Goal: Task Accomplishment & Management: Manage account settings

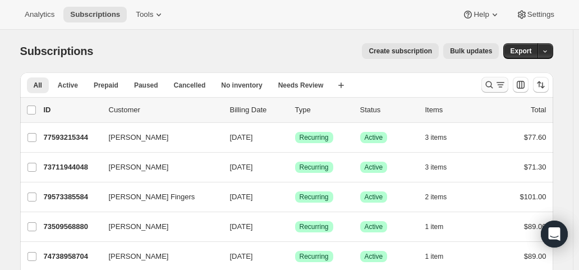
click at [491, 82] on icon "Search and filter results" at bounding box center [488, 84] width 11 height 11
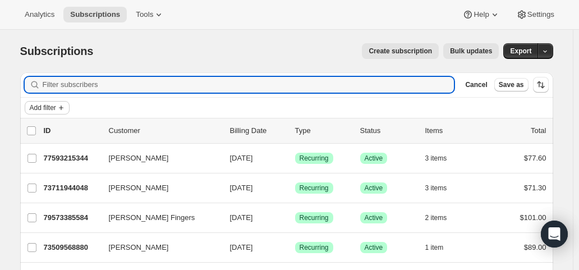
click at [50, 105] on span "Add filter" at bounding box center [43, 107] width 26 height 9
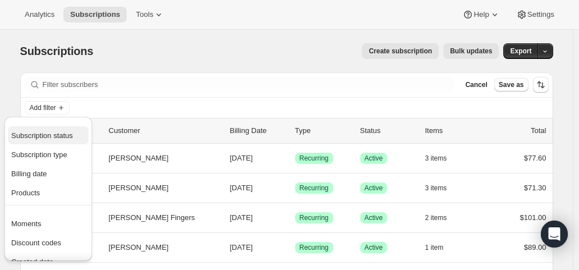
click at [50, 131] on span "Subscription status" at bounding box center [42, 135] width 62 height 8
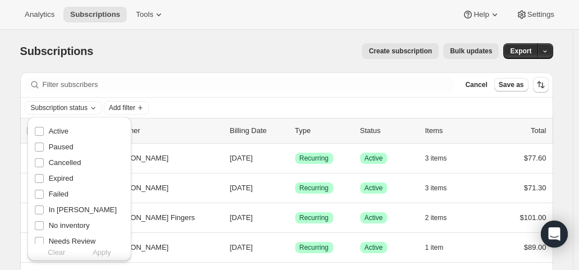
click at [50, 131] on span "Active" at bounding box center [59, 131] width 20 height 8
click at [44, 131] on input "Active" at bounding box center [39, 131] width 9 height 9
checkbox input "true"
click at [105, 253] on span "Apply" at bounding box center [102, 252] width 19 height 11
click at [134, 105] on span "Add filter" at bounding box center [125, 107] width 26 height 9
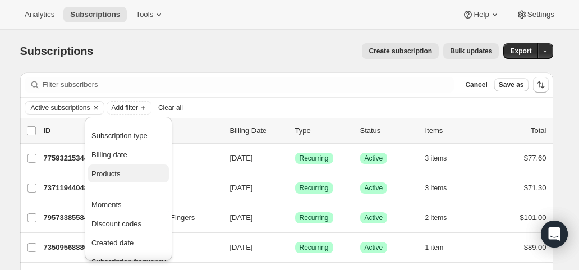
click at [115, 174] on span "Products" at bounding box center [105, 173] width 29 height 8
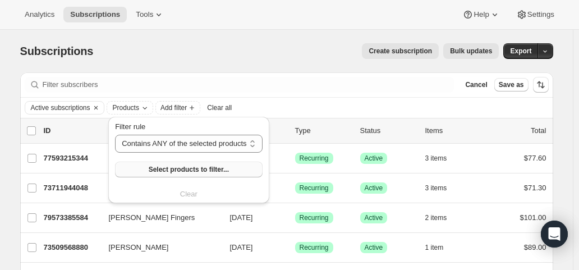
click at [137, 171] on button "Select products to filter..." at bounding box center [188, 169] width 147 height 16
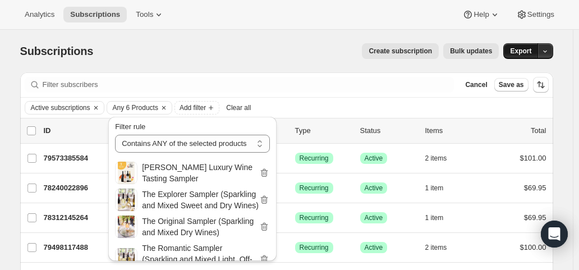
click at [529, 54] on span "Export" at bounding box center [520, 51] width 21 height 9
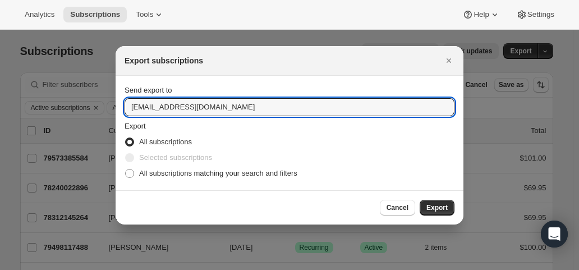
drag, startPoint x: 146, startPoint y: 108, endPoint x: 119, endPoint y: 108, distance: 26.9
click at [119, 108] on section "Send export to hello@wineshopathome.com Export All subscriptions Selected subsc…" at bounding box center [289, 133] width 348 height 114
type input "mfletcher@wineshopathome.com"
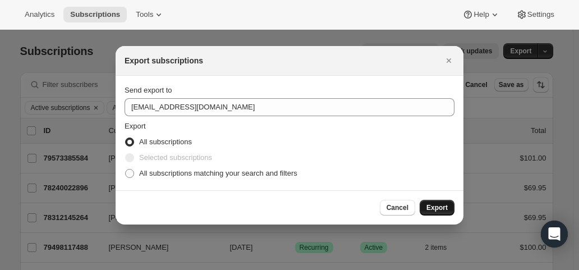
click at [442, 209] on span "Export" at bounding box center [436, 207] width 21 height 9
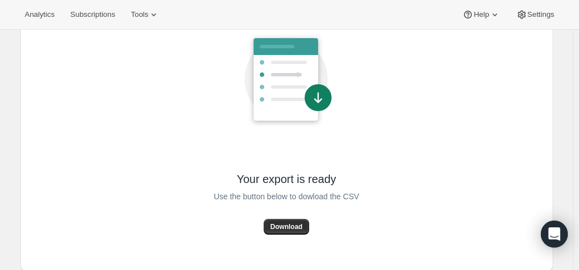
scroll to position [95, 0]
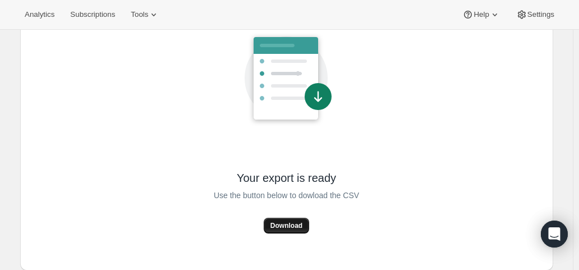
click at [290, 224] on span "Download" at bounding box center [286, 225] width 32 height 9
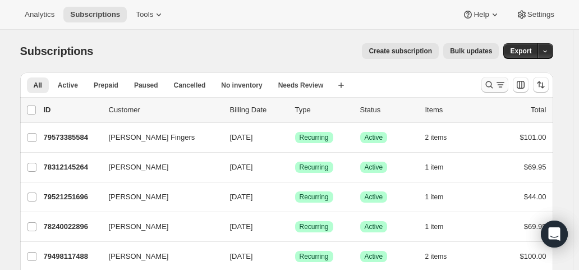
click at [492, 85] on icon "Search and filter results" at bounding box center [488, 84] width 11 height 11
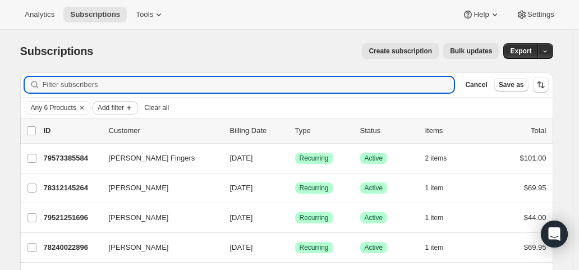
click at [110, 105] on span "Add filter" at bounding box center [111, 107] width 26 height 9
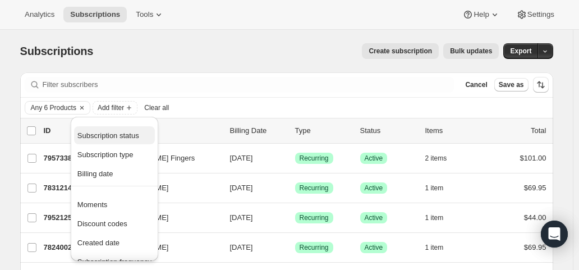
click at [109, 138] on span "Subscription status" at bounding box center [108, 135] width 62 height 8
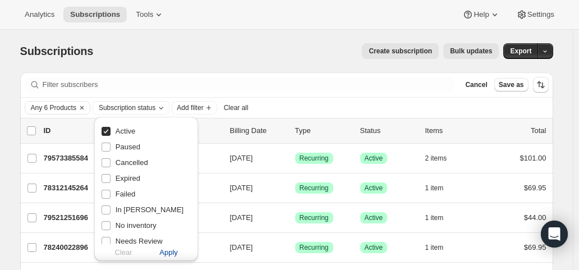
click at [169, 257] on span "Apply" at bounding box center [168, 252] width 19 height 11
click at [520, 50] on span "Export" at bounding box center [520, 51] width 21 height 9
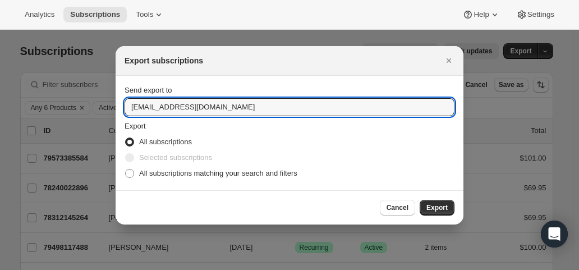
drag, startPoint x: 146, startPoint y: 108, endPoint x: 121, endPoint y: 106, distance: 24.7
click at [121, 106] on section "Send export to hello@wineshopathome.com Export All subscriptions Selected subsc…" at bounding box center [289, 133] width 348 height 114
type input "mfletcher@wineshopathome.com"
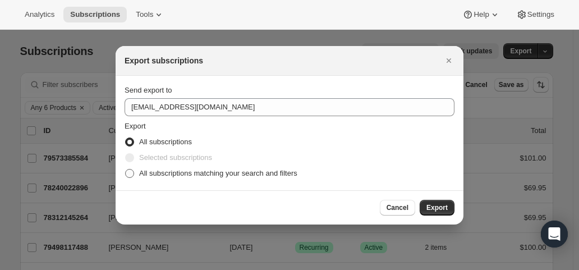
drag, startPoint x: 166, startPoint y: 170, endPoint x: 184, endPoint y: 174, distance: 18.9
click at [167, 170] on span "All subscriptions matching your search and filters" at bounding box center [218, 173] width 158 height 8
click at [126, 169] on input "All subscriptions matching your search and filters" at bounding box center [125, 169] width 1 height 1
radio input "true"
click at [445, 205] on span "Export" at bounding box center [436, 207] width 21 height 9
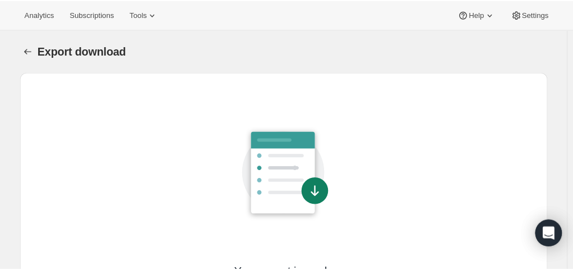
scroll to position [95, 0]
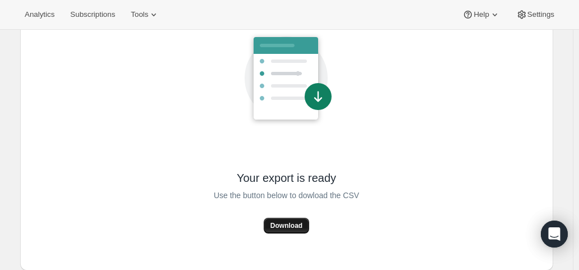
click at [290, 224] on span "Download" at bounding box center [286, 225] width 32 height 9
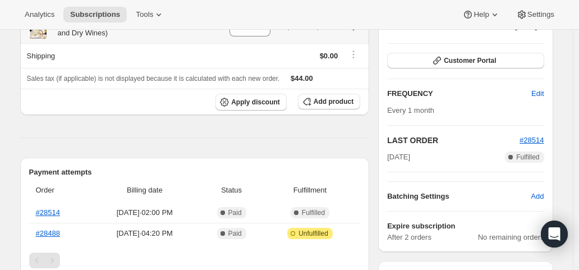
scroll to position [224, 0]
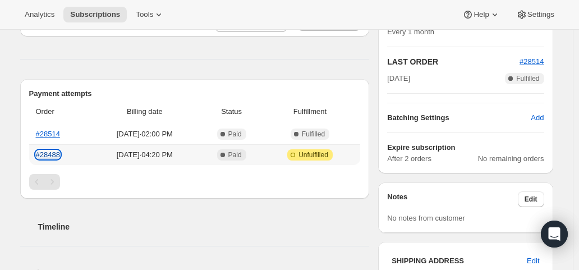
click at [53, 152] on link "#28488" at bounding box center [48, 154] width 24 height 8
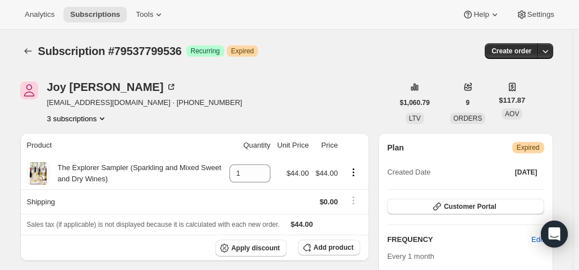
click at [95, 115] on button "3 subscriptions" at bounding box center [77, 118] width 61 height 11
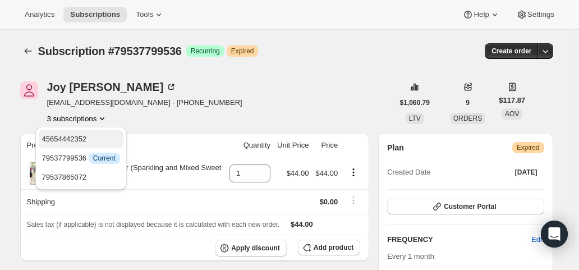
click at [82, 137] on span "45654442352" at bounding box center [64, 139] width 45 height 8
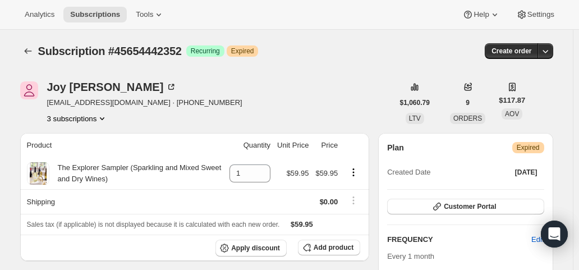
click at [85, 117] on button "3 subscriptions" at bounding box center [77, 118] width 61 height 11
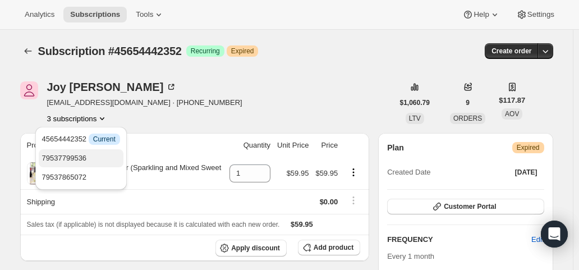
click at [79, 156] on span "79537799536" at bounding box center [64, 158] width 45 height 8
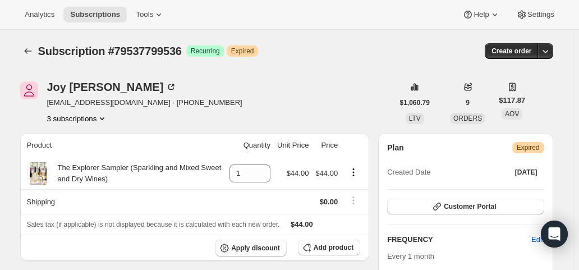
click at [81, 123] on button "3 subscriptions" at bounding box center [77, 118] width 61 height 11
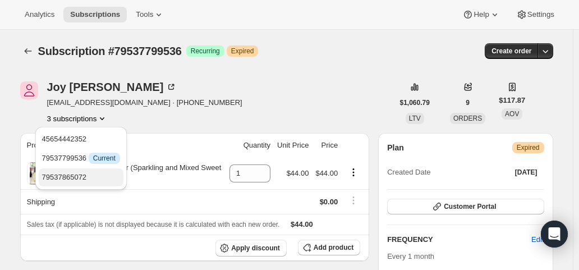
click at [72, 179] on span "79537865072" at bounding box center [64, 177] width 45 height 8
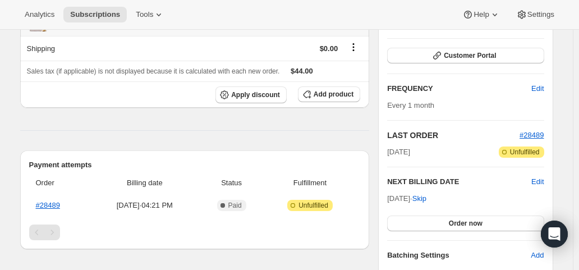
scroll to position [168, 0]
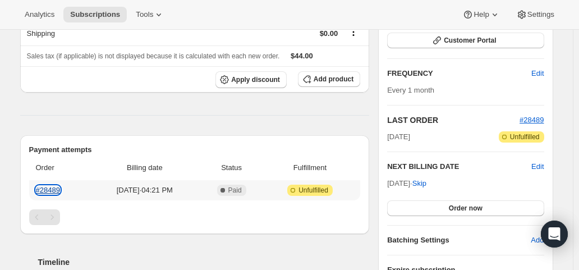
click at [54, 186] on link "#28489" at bounding box center [48, 190] width 24 height 8
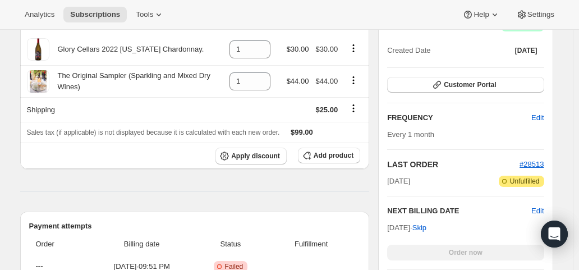
scroll to position [157, 0]
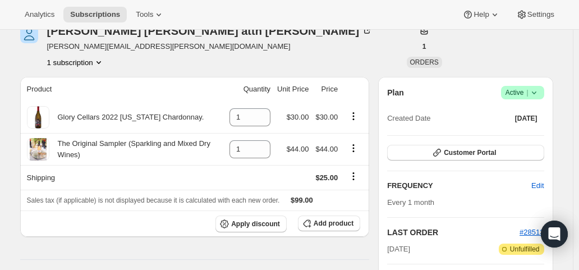
click at [511, 154] on button "Customer Portal" at bounding box center [465, 153] width 156 height 16
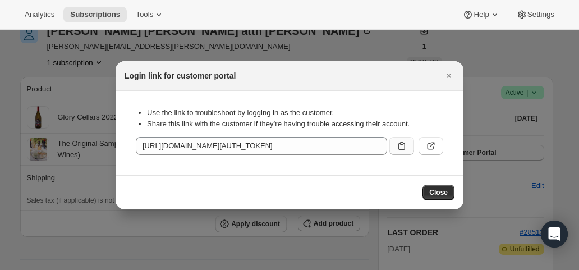
click at [406, 146] on icon ":rc1:" at bounding box center [401, 145] width 11 height 11
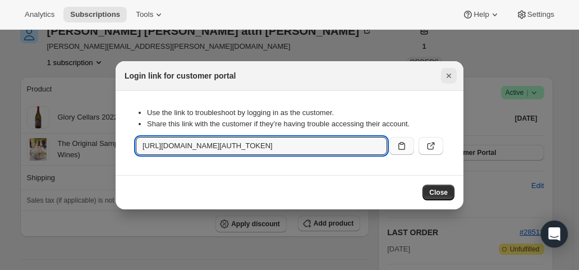
click at [451, 77] on icon "Close" at bounding box center [448, 75] width 11 height 11
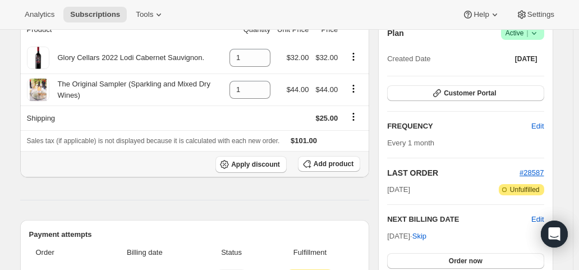
scroll to position [280, 0]
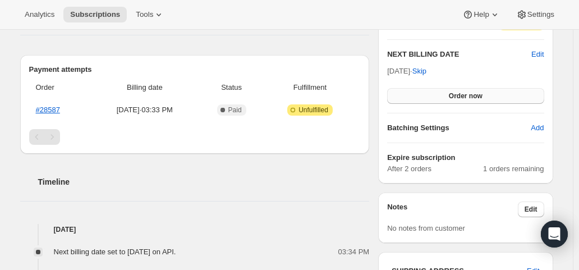
click at [456, 98] on span "Order now" at bounding box center [466, 95] width 34 height 9
click at [456, 98] on span "Click to confirm" at bounding box center [465, 95] width 51 height 9
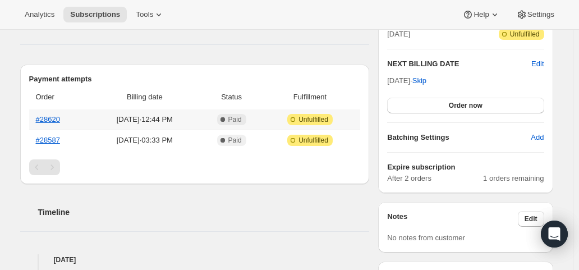
scroll to position [280, 0]
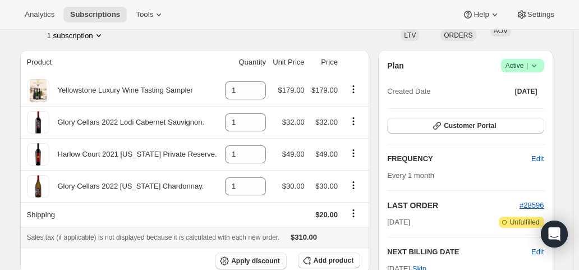
scroll to position [224, 0]
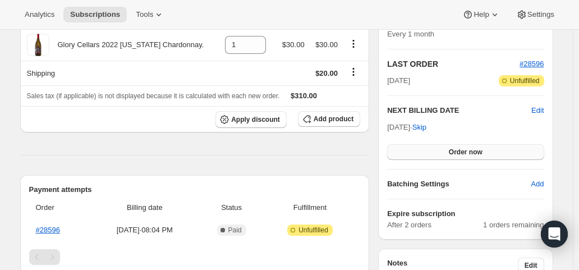
click at [448, 150] on button "Order now" at bounding box center [465, 152] width 156 height 16
click at [448, 150] on span "Click to confirm" at bounding box center [465, 151] width 51 height 9
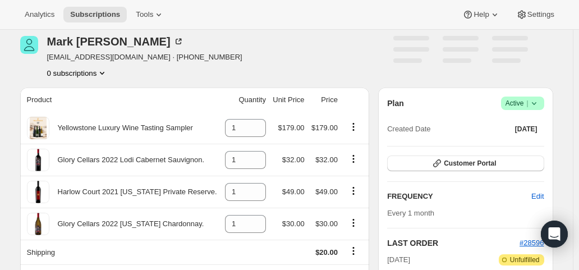
scroll to position [112, 0]
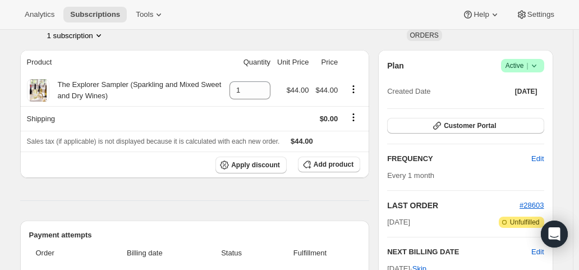
scroll to position [224, 0]
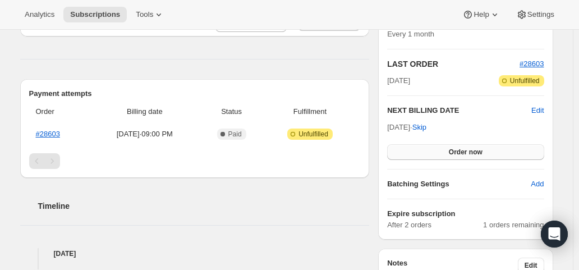
click at [431, 151] on button "Order now" at bounding box center [465, 152] width 156 height 16
click at [431, 151] on button "Click to confirm" at bounding box center [465, 152] width 156 height 16
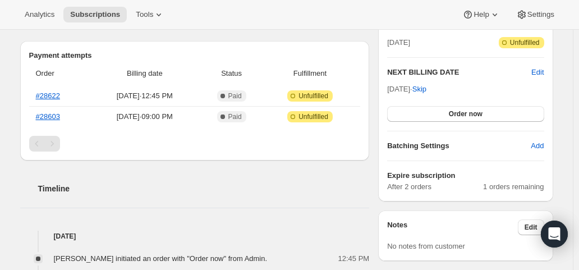
scroll to position [280, 0]
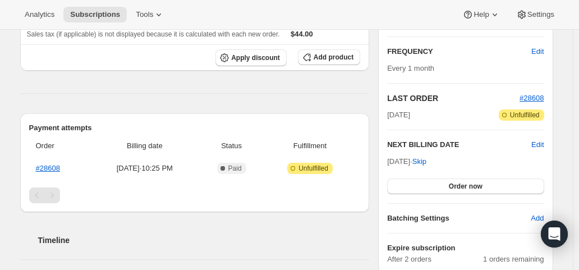
scroll to position [280, 0]
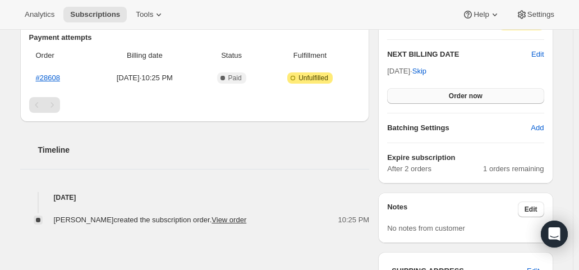
click at [442, 92] on button "Order now" at bounding box center [465, 96] width 156 height 16
click at [442, 92] on button "Click to confirm" at bounding box center [465, 96] width 156 height 16
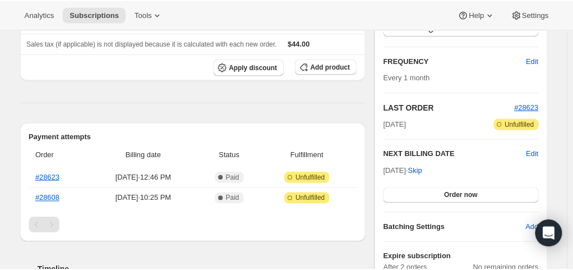
scroll to position [280, 0]
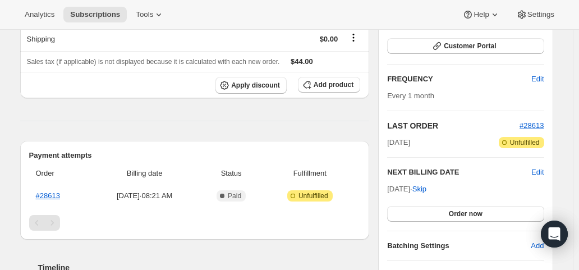
scroll to position [168, 0]
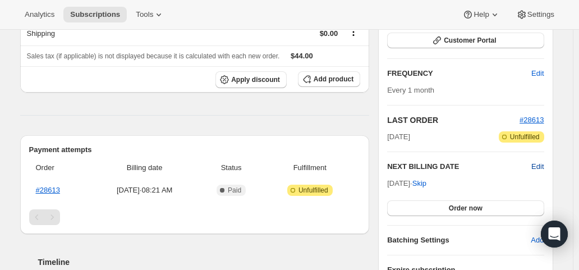
click at [543, 165] on span "Edit" at bounding box center [537, 166] width 12 height 11
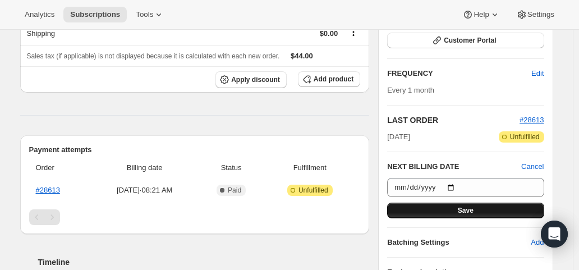
click at [435, 207] on button "Save" at bounding box center [465, 210] width 156 height 16
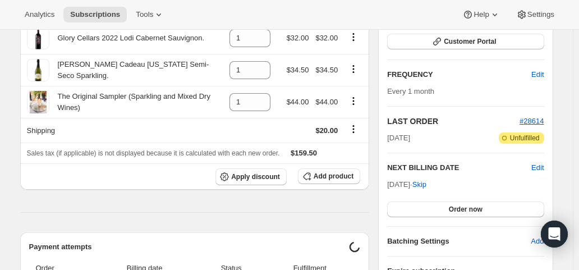
scroll to position [224, 0]
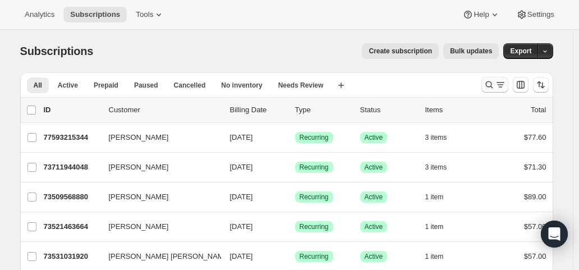
click at [495, 85] on icon "Search and filter results" at bounding box center [488, 84] width 11 height 11
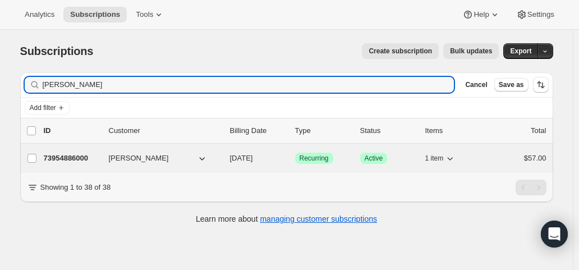
type input "[PERSON_NAME]"
click at [277, 155] on p "[DATE]" at bounding box center [258, 158] width 56 height 11
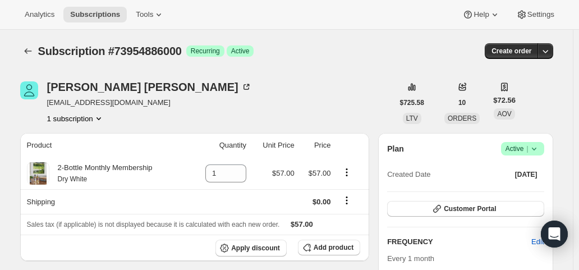
click at [529, 149] on span "Active |" at bounding box center [522, 148] width 34 height 11
click at [519, 188] on span "Cancel subscription" at bounding box center [525, 189] width 63 height 8
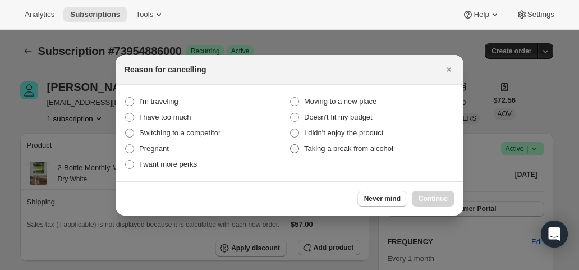
click at [368, 149] on span "Taking a break from alcohol" at bounding box center [348, 148] width 89 height 8
click at [290, 145] on alcohol "Taking a break from alcohol" at bounding box center [290, 144] width 1 height 1
radio alcohol "true"
click at [428, 192] on button "Continue" at bounding box center [433, 199] width 43 height 16
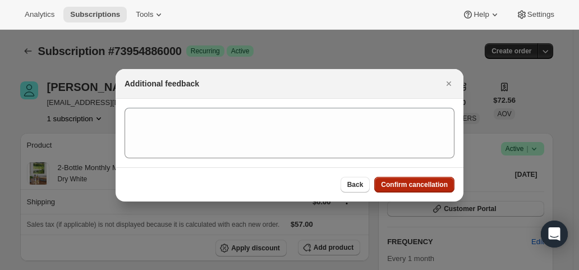
click at [410, 184] on span "Confirm cancellation" at bounding box center [414, 184] width 67 height 9
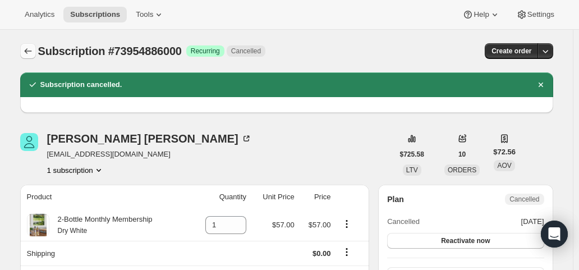
click at [33, 53] on icon "Subscriptions" at bounding box center [27, 50] width 11 height 11
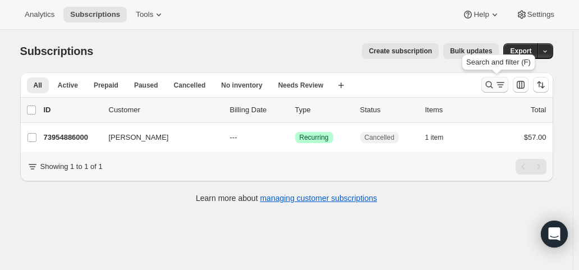
click at [492, 88] on icon "Search and filter results" at bounding box center [488, 84] width 7 height 7
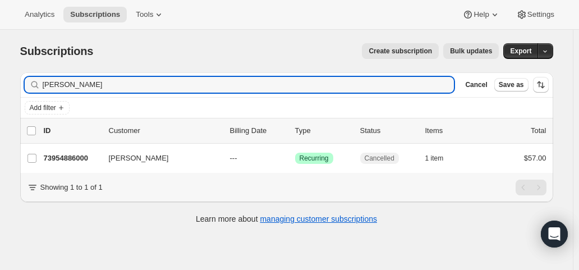
drag, startPoint x: 70, startPoint y: 85, endPoint x: 33, endPoint y: 81, distance: 37.2
click at [33, 81] on div "[PERSON_NAME]" at bounding box center [239, 85] width 429 height 16
type input "k"
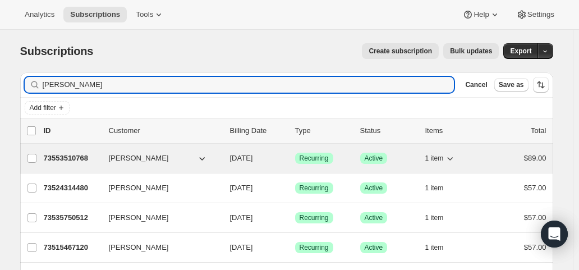
type input "[PERSON_NAME]"
click at [253, 158] on span "[DATE]" at bounding box center [241, 158] width 23 height 8
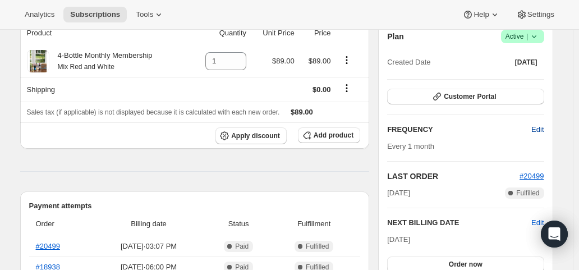
scroll to position [224, 0]
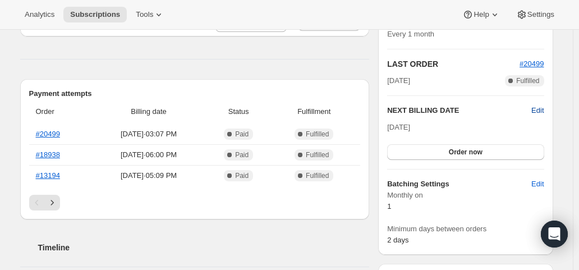
click at [538, 109] on span "Edit" at bounding box center [537, 110] width 12 height 11
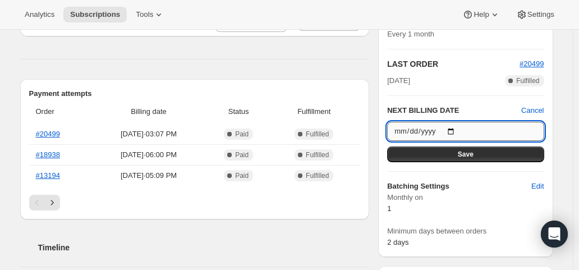
click at [457, 127] on input "[DATE]" at bounding box center [465, 131] width 156 height 19
type input "[DATE]"
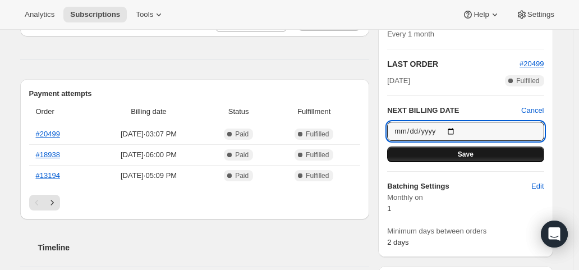
click at [471, 154] on span "Save" at bounding box center [466, 154] width 16 height 9
